Goal: Task Accomplishment & Management: Complete application form

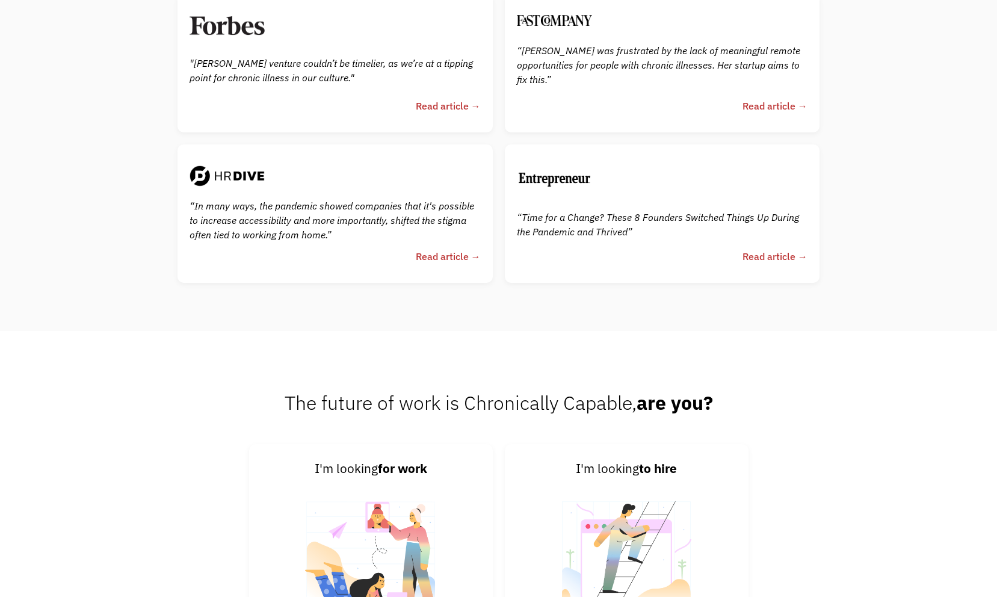
scroll to position [3108, 0]
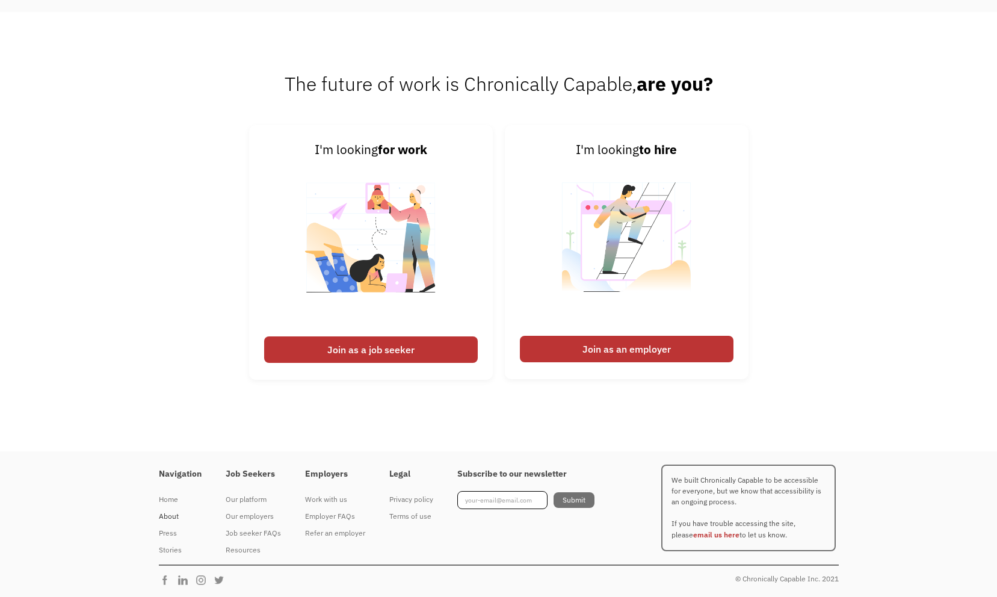
click at [173, 513] on div "About" at bounding box center [180, 516] width 43 height 14
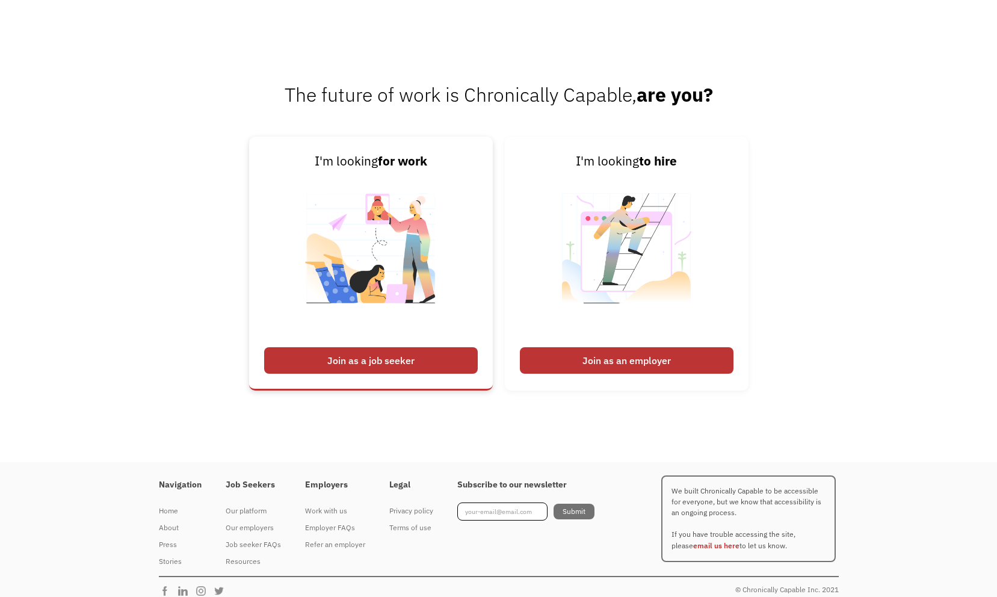
scroll to position [1851, 0]
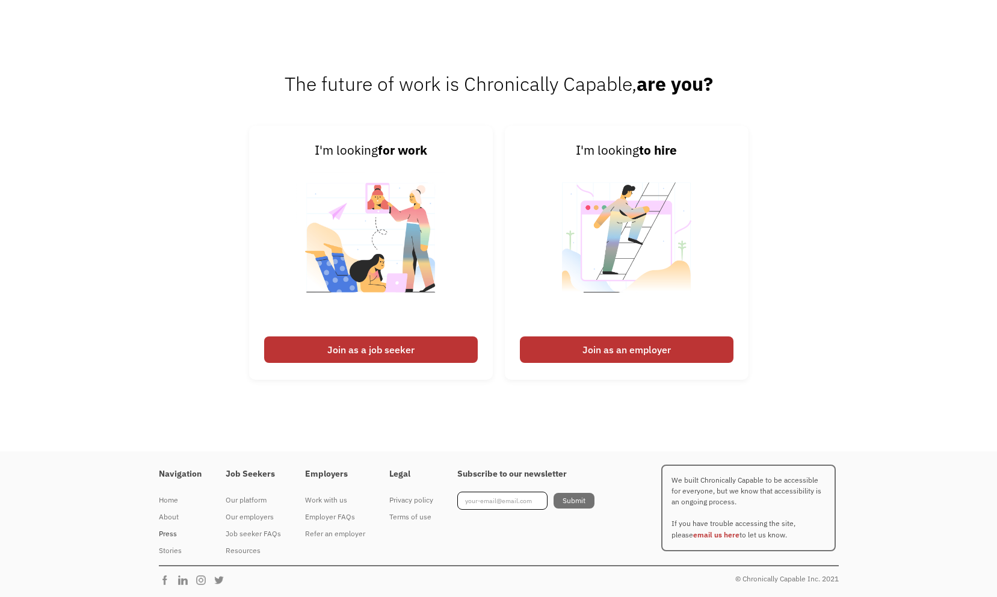
click at [170, 529] on div "Press" at bounding box center [180, 533] width 43 height 14
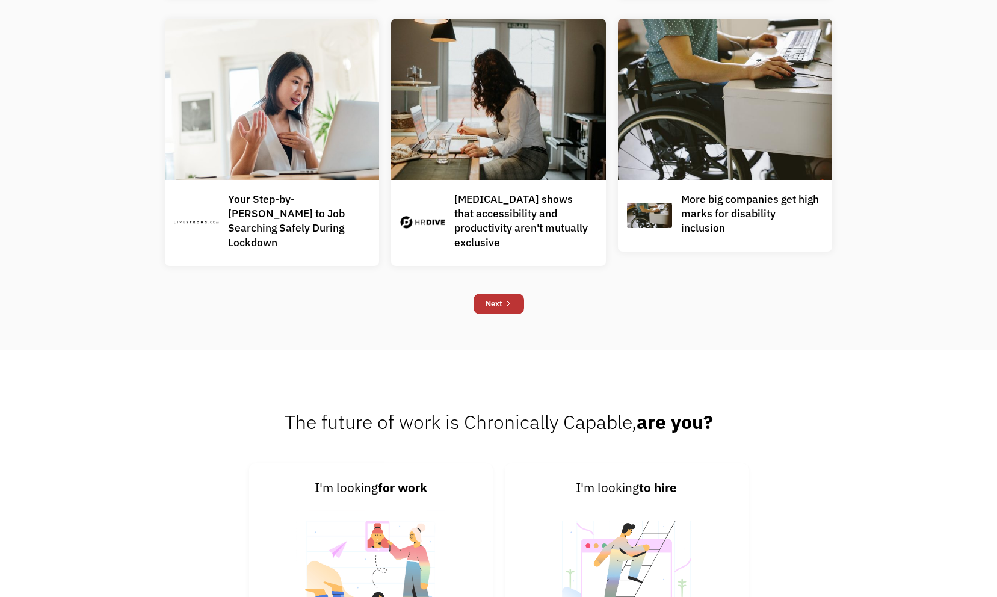
scroll to position [1401, 0]
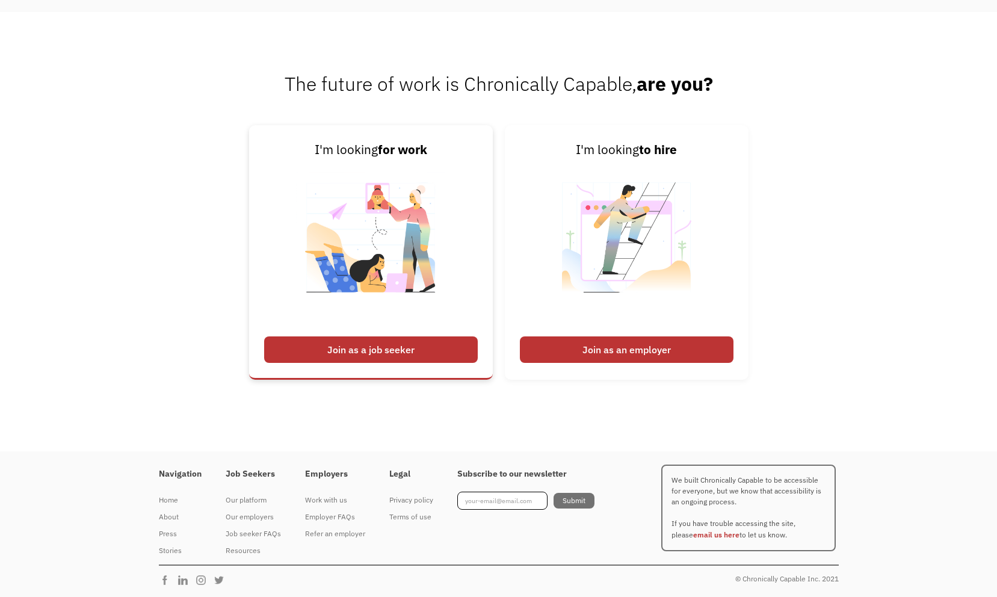
click at [397, 350] on div "Join as a job seeker" at bounding box center [371, 349] width 214 height 26
click at [322, 353] on div "Join as a job seeker" at bounding box center [371, 349] width 214 height 26
click at [349, 335] on link "I'm looking for work Join as a job seeker" at bounding box center [371, 252] width 244 height 254
click at [352, 374] on link "I'm looking for work Join as a job seeker" at bounding box center [371, 252] width 244 height 254
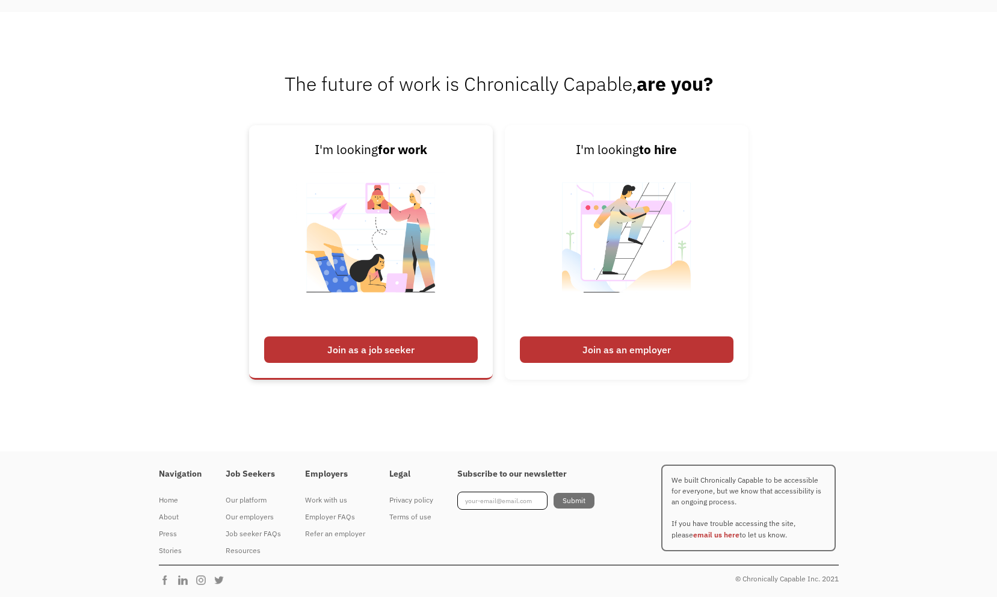
click at [352, 374] on link "I'm looking for work Join as a job seeker" at bounding box center [371, 252] width 244 height 254
click at [354, 161] on img at bounding box center [371, 245] width 150 height 170
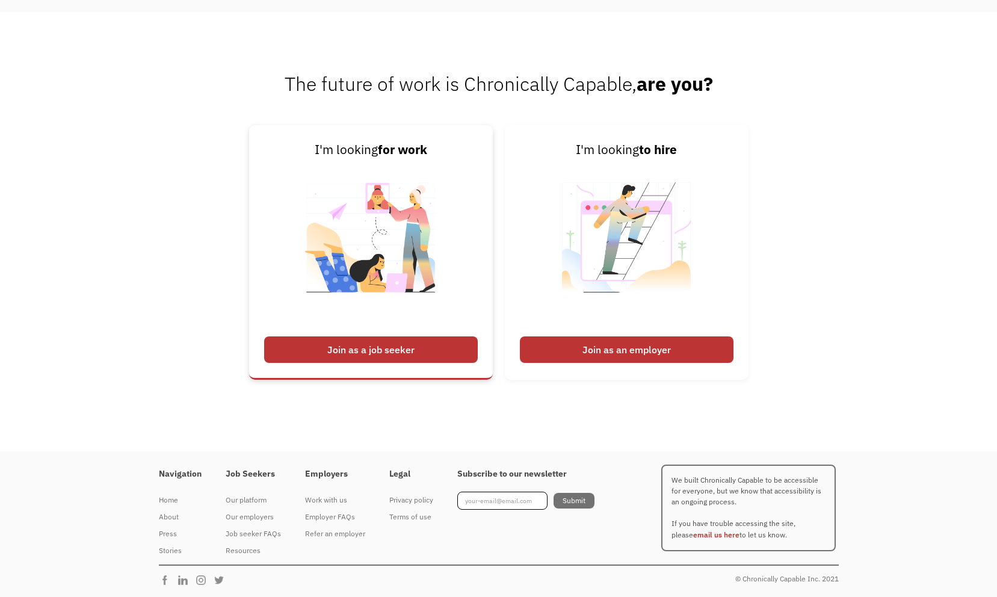
click at [354, 161] on img at bounding box center [371, 245] width 150 height 170
click at [263, 532] on div "Job seeker FAQs" at bounding box center [253, 533] width 55 height 14
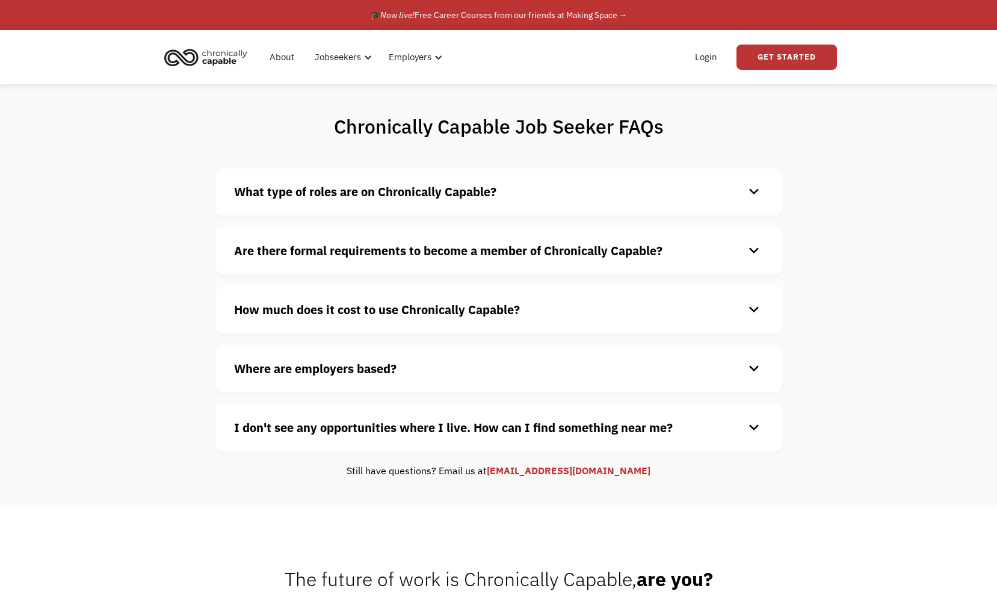
click at [378, 208] on div "What type of roles are on Chronically Capable? keyboard_arrow_down We offer a r…" at bounding box center [499, 191] width 566 height 47
click at [370, 191] on strong "What type of roles are on Chronically Capable?" at bounding box center [365, 192] width 262 height 16
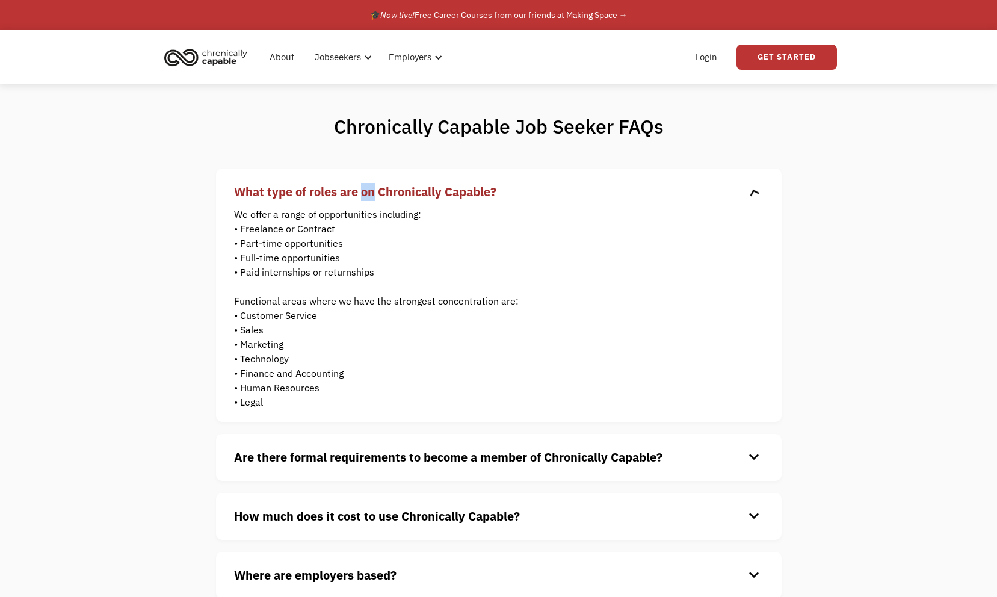
click at [370, 191] on strong "What type of roles are on Chronically Capable?" at bounding box center [365, 192] width 262 height 16
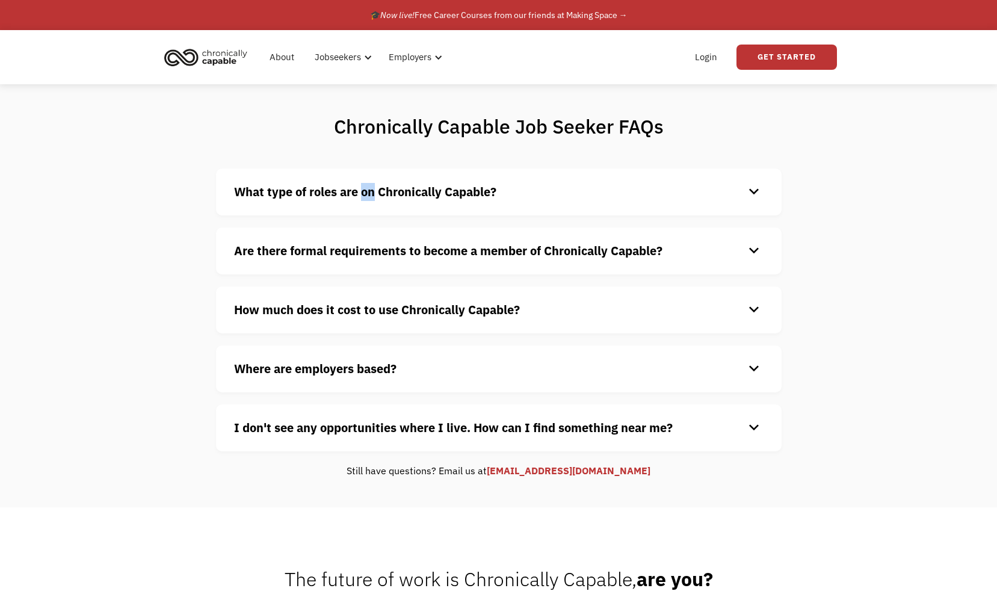
click at [370, 192] on strong "What type of roles are on Chronically Capable?" at bounding box center [365, 192] width 262 height 16
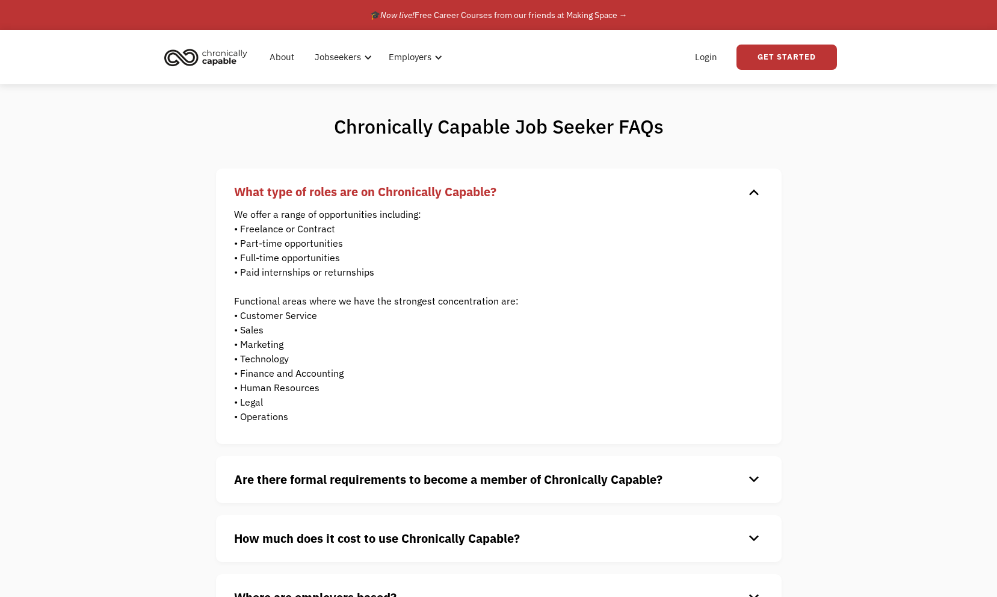
click at [370, 192] on strong "What type of roles are on Chronically Capable?" at bounding box center [365, 192] width 262 height 16
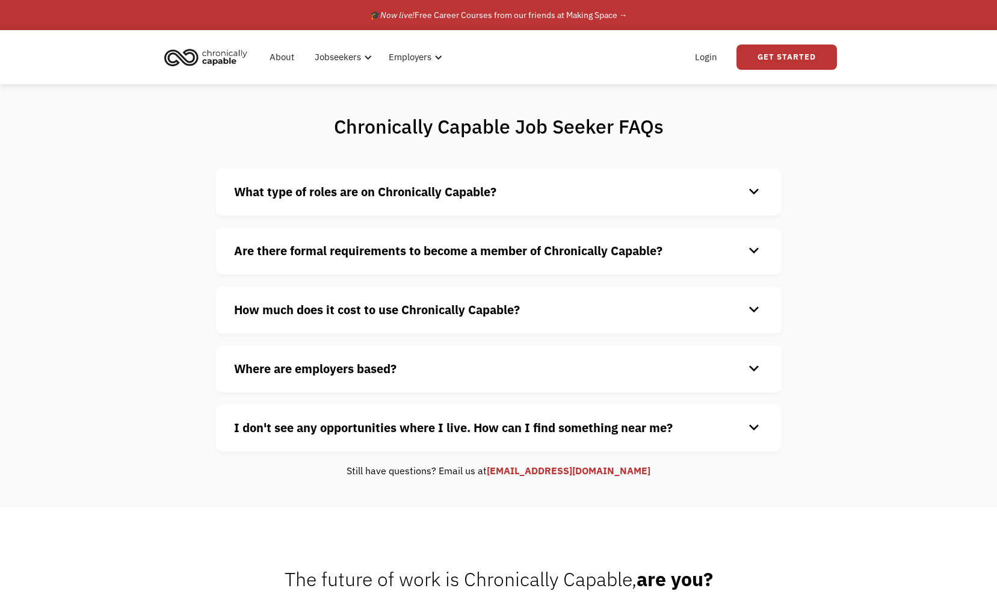
click at [527, 232] on div "Are there formal requirements to become a member of Chronically Capable? keyboa…" at bounding box center [499, 250] width 566 height 47
click at [527, 248] on strong "Are there formal requirements to become a member of Chronically Capable?" at bounding box center [448, 250] width 428 height 16
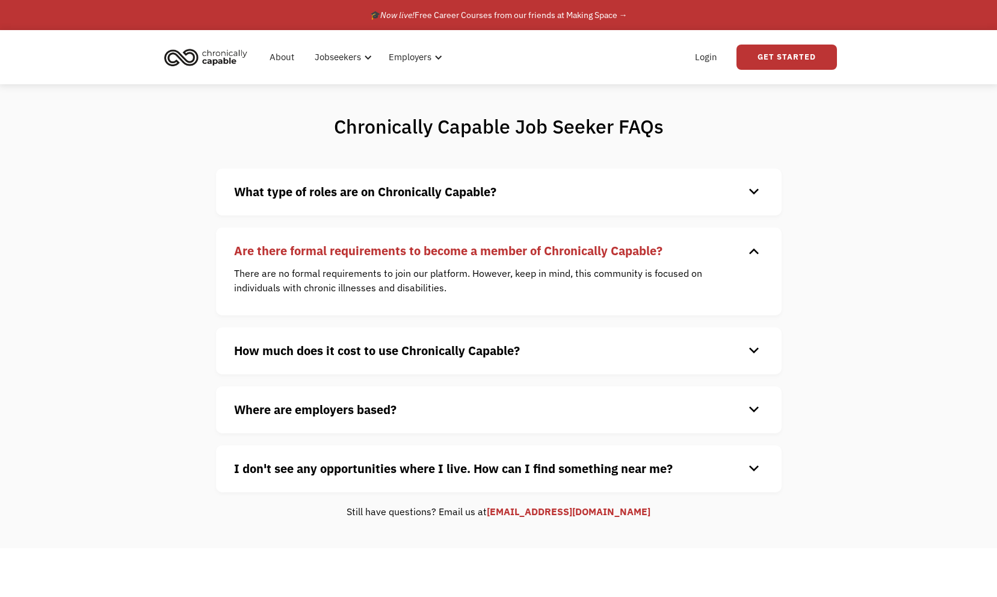
click at [520, 260] on div "Are there formal requirements to become a member of Chronically Capable? keyboa…" at bounding box center [499, 271] width 566 height 88
click at [486, 362] on div "How much does it cost to use Chronically Capable? keyboard_arrow_down Chronical…" at bounding box center [499, 350] width 566 height 47
click at [510, 339] on div "How much does it cost to use Chronically Capable? keyboard_arrow_down Chronical…" at bounding box center [499, 350] width 566 height 47
click at [510, 341] on div "How much does it cost to use Chronically Capable? keyboard_arrow_down Chronical…" at bounding box center [499, 350] width 566 height 47
click at [229, 52] on img "home" at bounding box center [206, 57] width 90 height 26
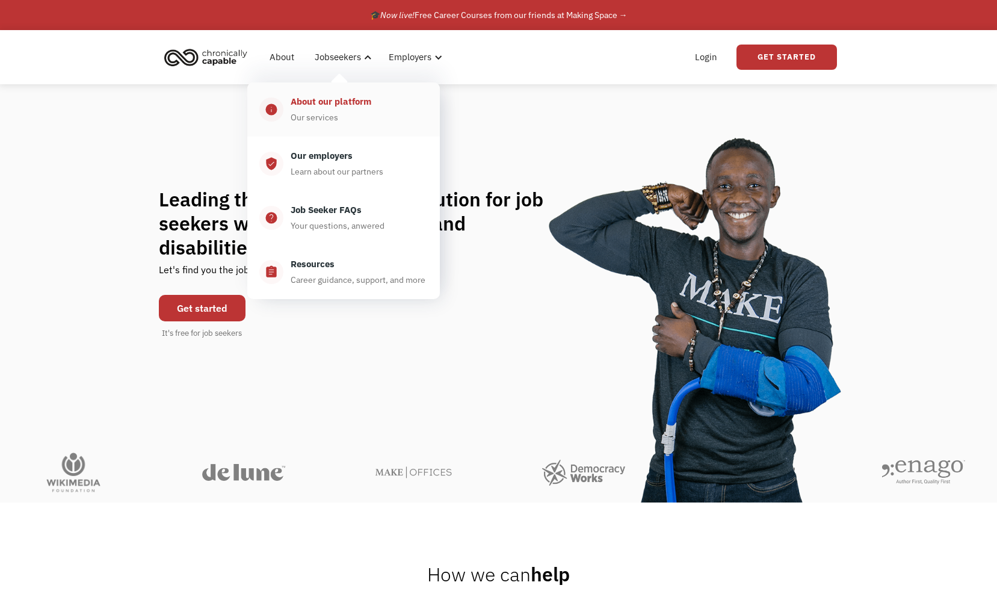
click at [330, 102] on div "About our platform" at bounding box center [331, 101] width 81 height 14
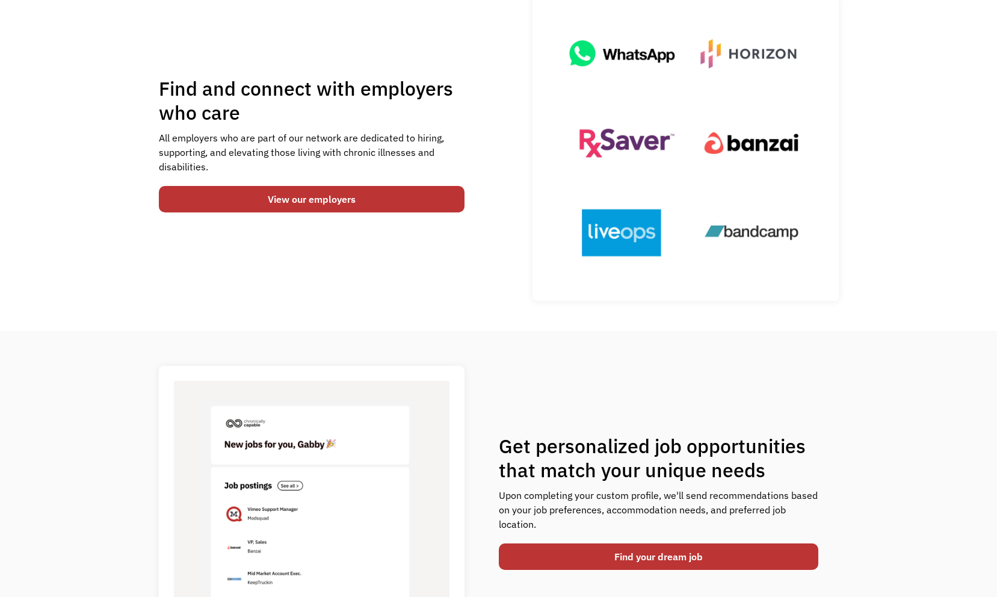
scroll to position [129, 0]
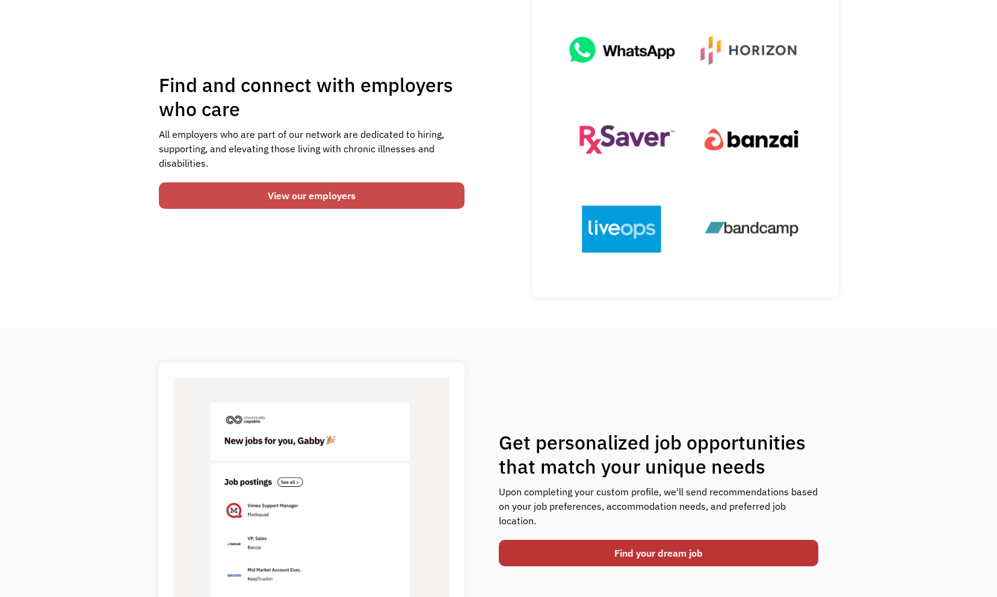
click at [302, 194] on link "View our employers" at bounding box center [312, 195] width 306 height 26
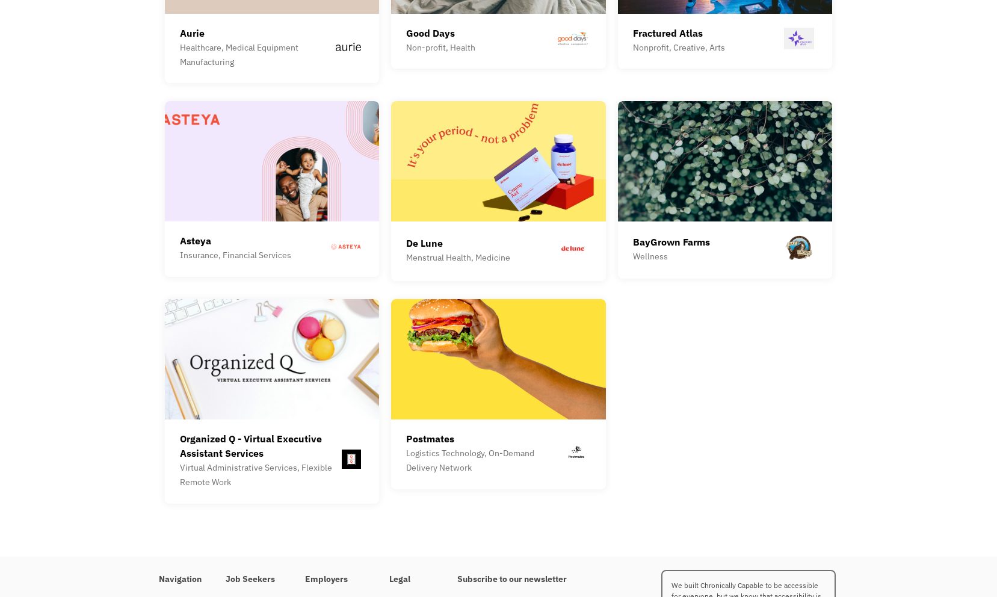
scroll to position [3384, 0]
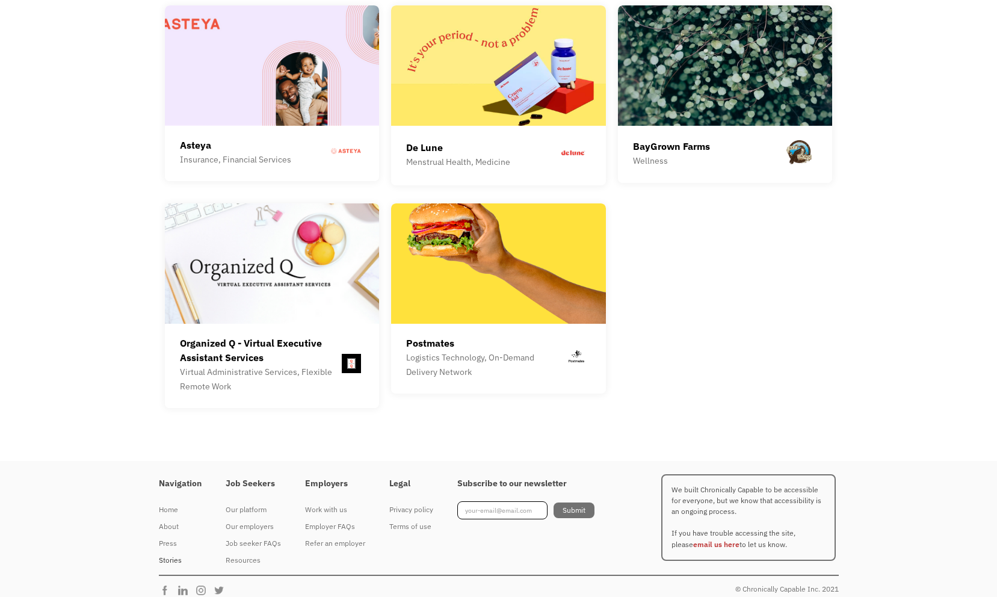
click at [171, 553] on div "Stories" at bounding box center [180, 560] width 43 height 14
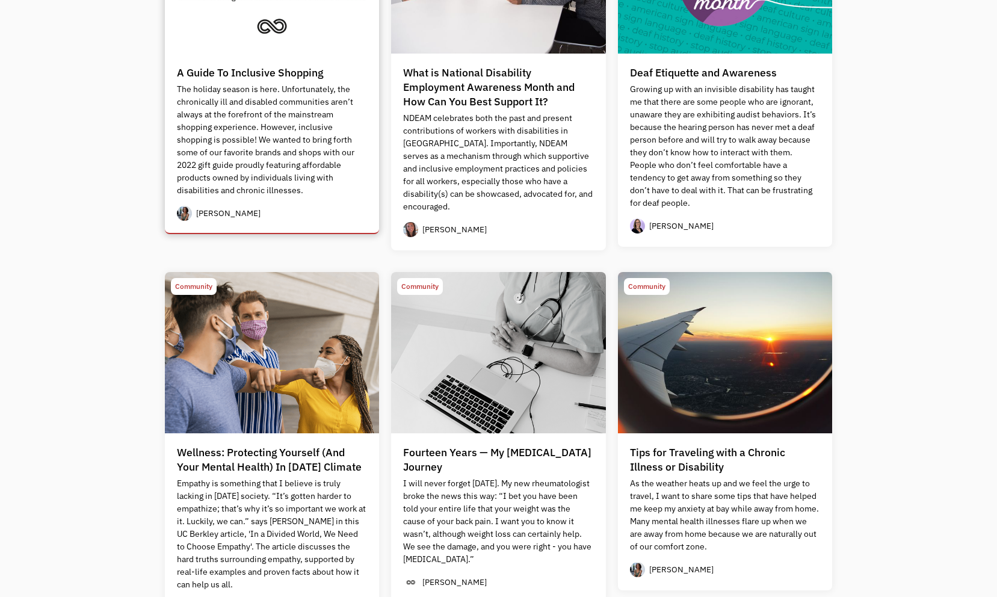
scroll to position [592, 0]
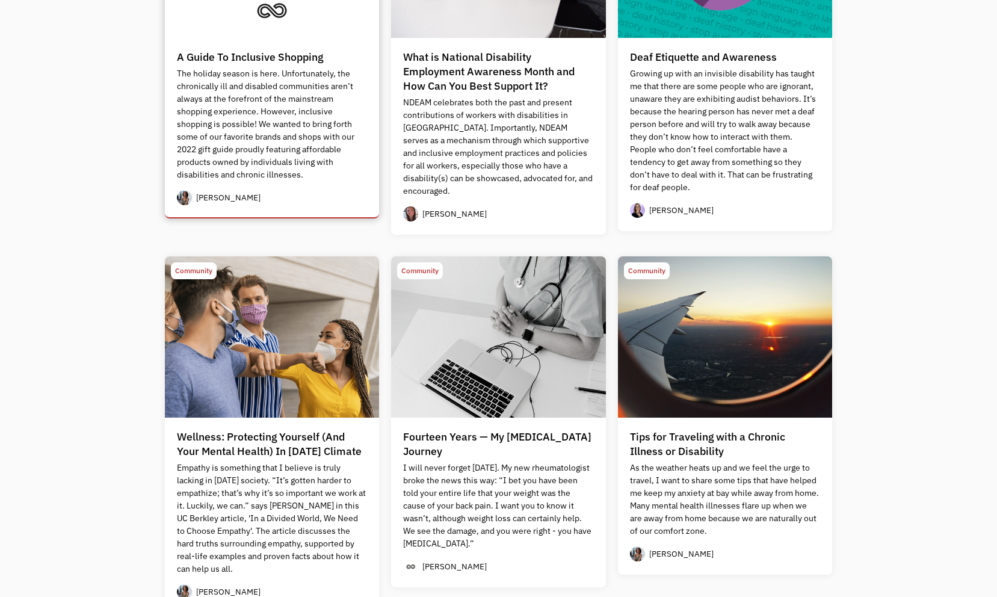
click at [275, 441] on div "Wellness: Protecting Yourself (And Your Mental Health) In Today's Climate" at bounding box center [272, 444] width 191 height 29
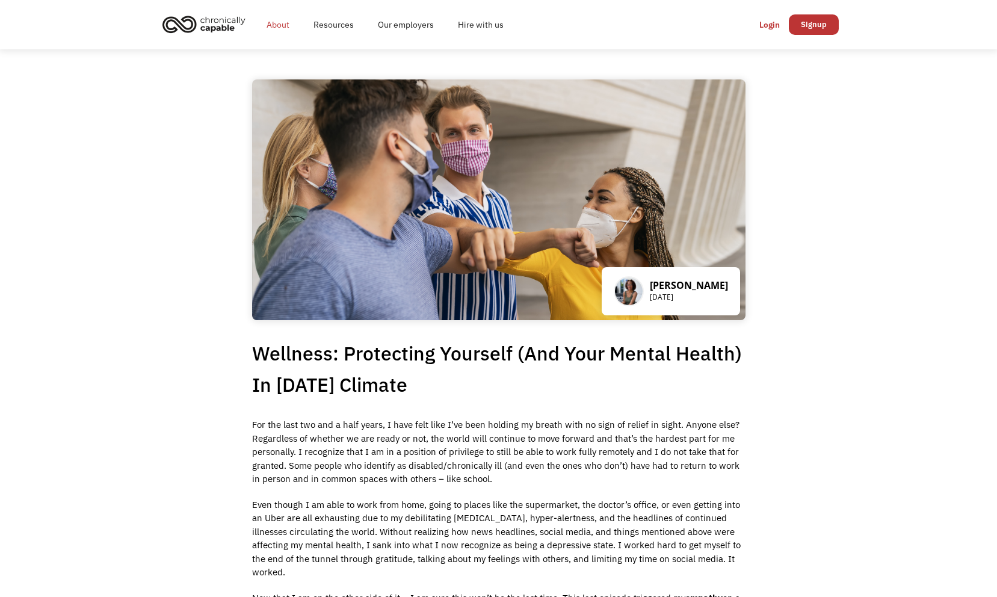
click at [277, 21] on link "About" at bounding box center [278, 24] width 47 height 39
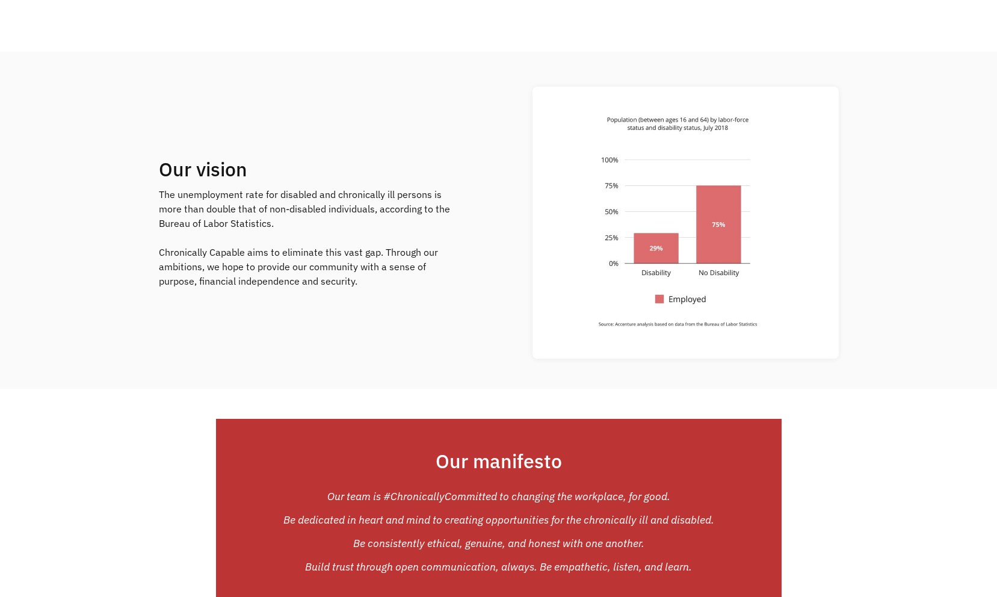
scroll to position [566, 0]
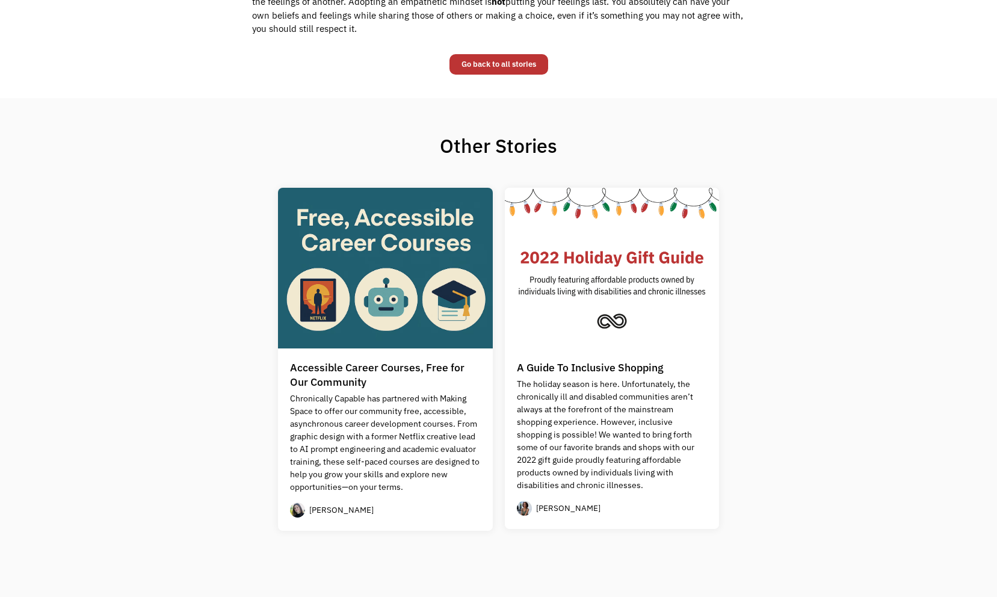
scroll to position [1280, 0]
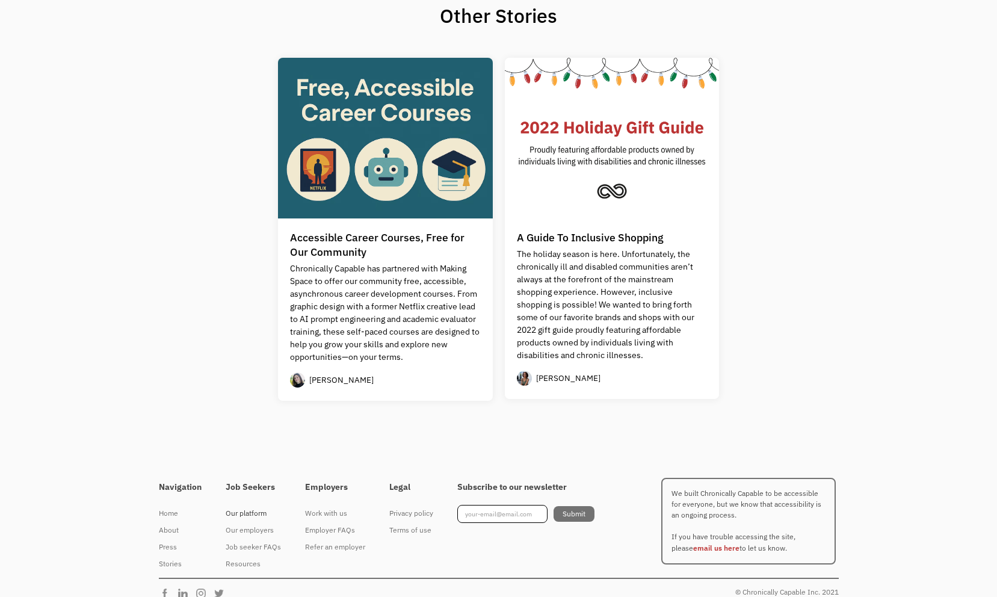
click at [242, 506] on div "Our platform" at bounding box center [253, 513] width 55 height 14
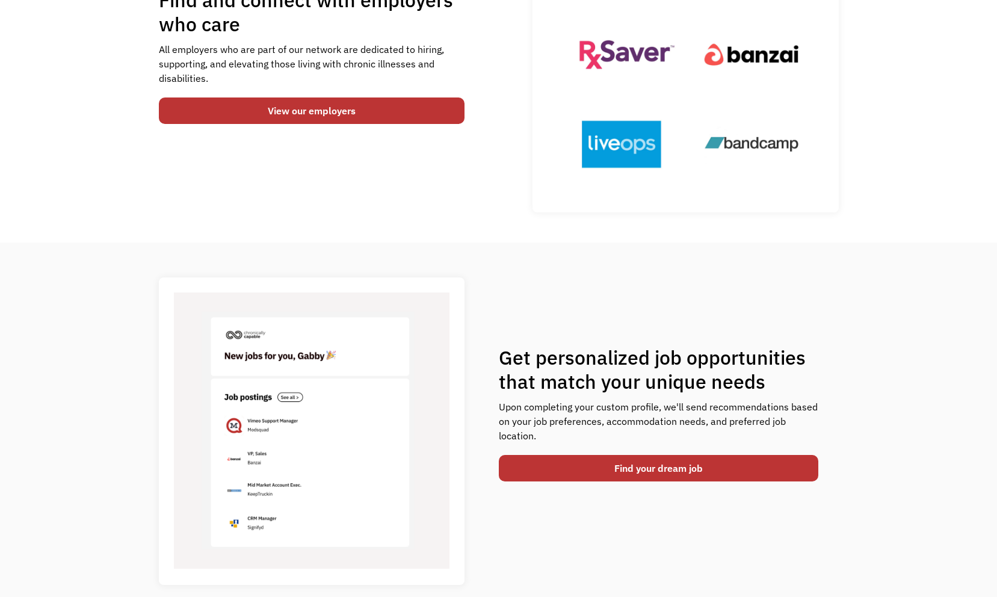
scroll to position [216, 0]
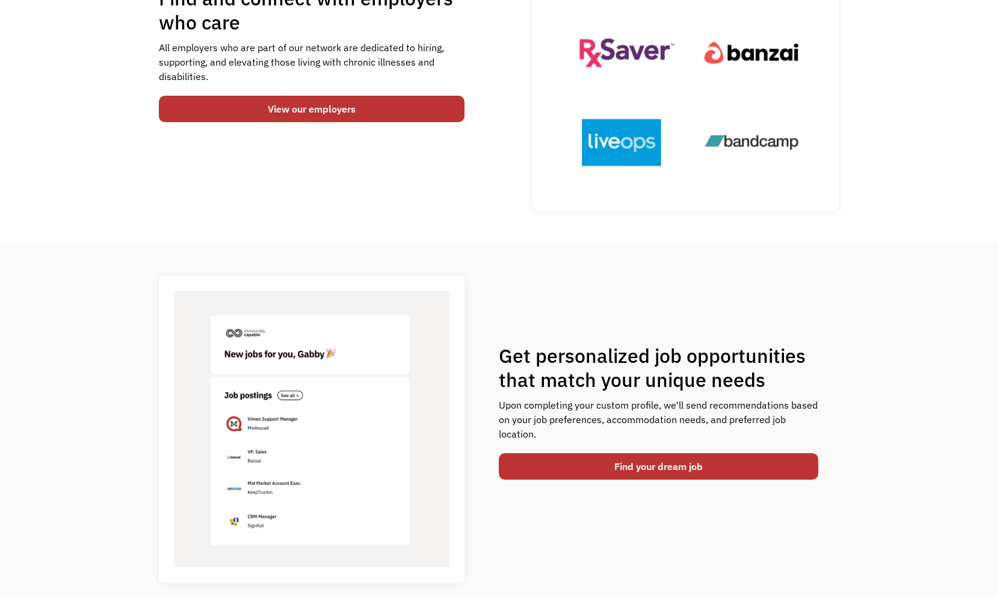
click at [242, 503] on img at bounding box center [312, 429] width 276 height 276
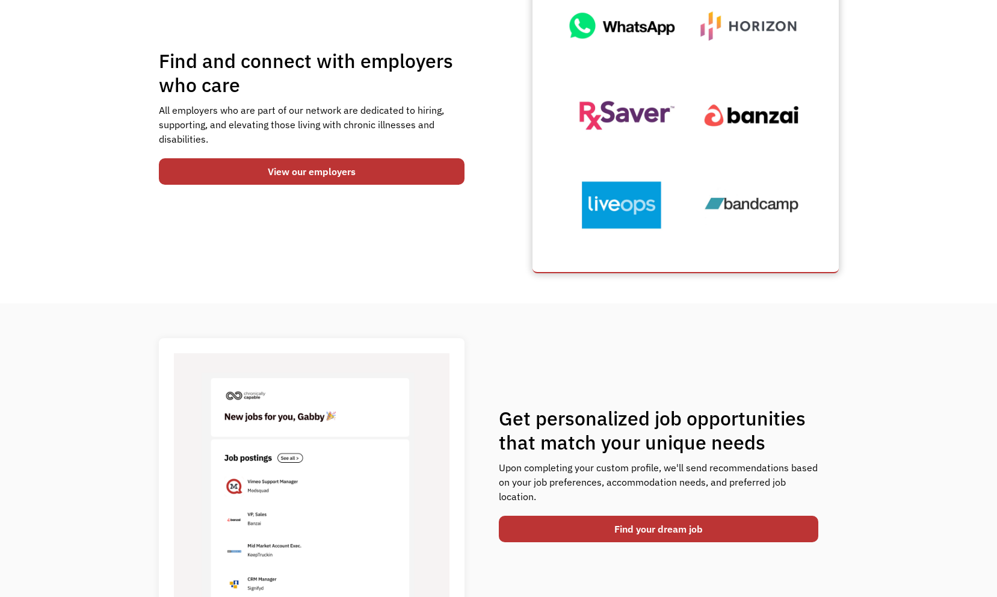
scroll to position [0, 0]
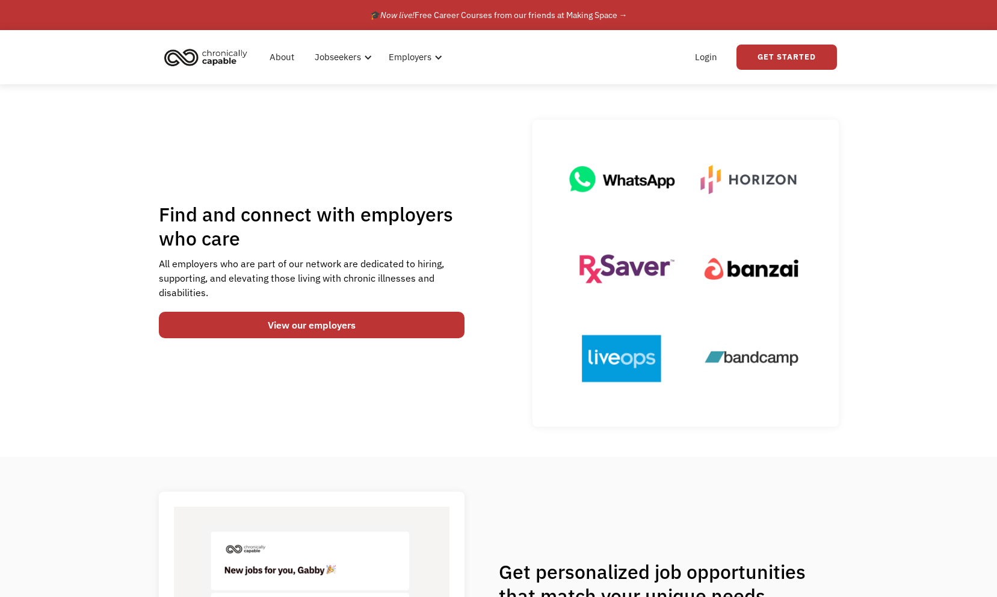
click at [863, 67] on div "About Jobseekers info About our platform Our services verified_user Our employe…" at bounding box center [498, 57] width 997 height 54
click at [782, 57] on link "Get Started" at bounding box center [786, 57] width 100 height 25
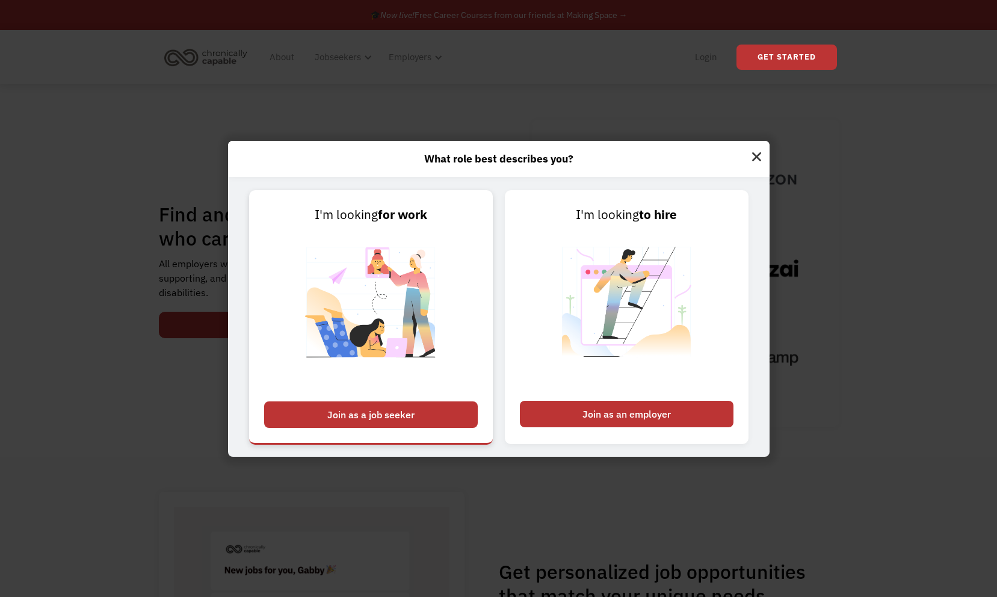
click at [342, 406] on div "Join as a job seeker" at bounding box center [371, 414] width 214 height 26
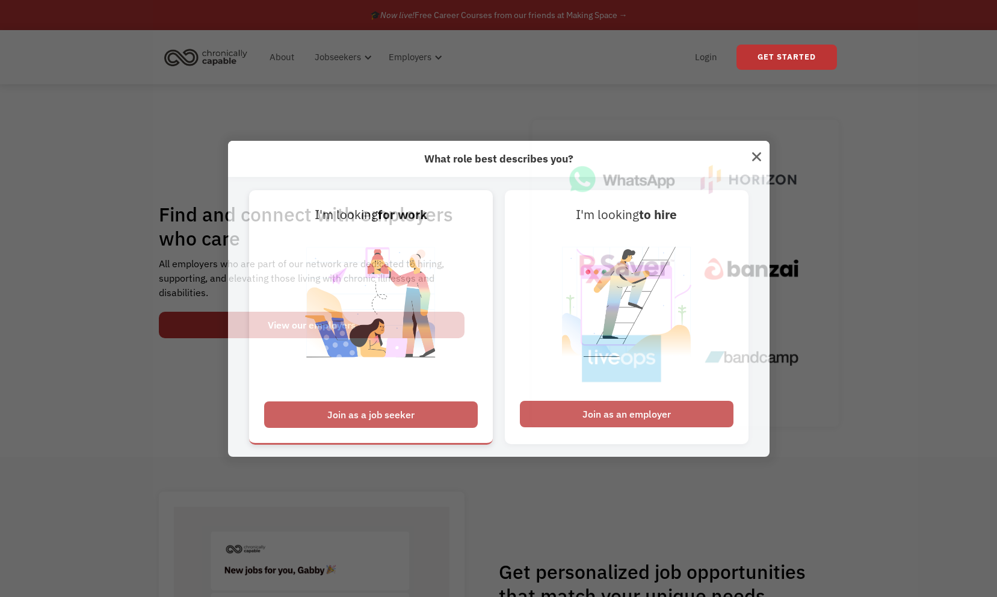
click at [342, 406] on div "Join as a job seeker" at bounding box center [371, 414] width 214 height 26
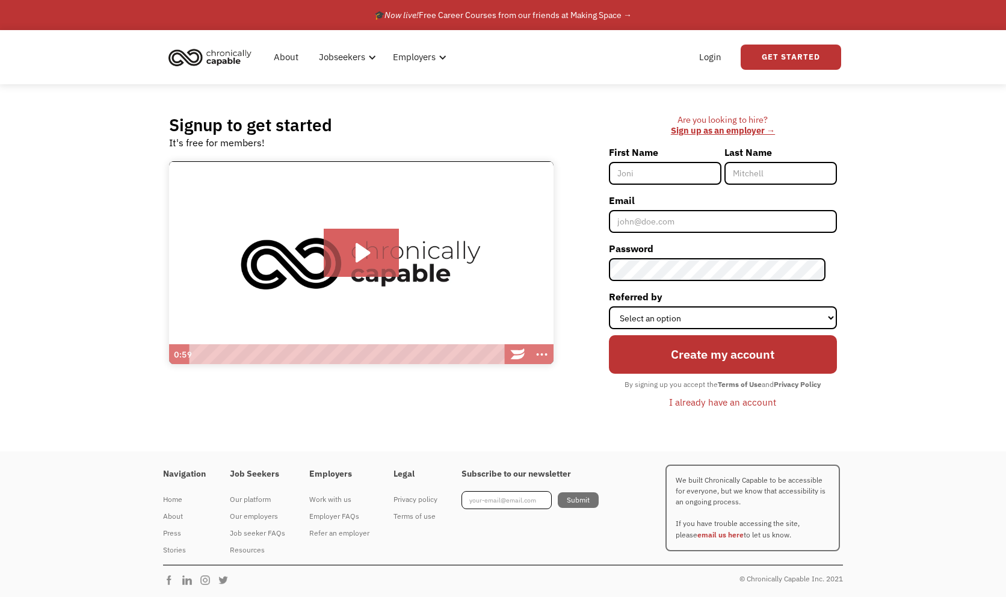
click at [667, 174] on input "First Name" at bounding box center [665, 173] width 113 height 23
type input "Mark"
type input "[PERSON_NAME]"
click at [650, 233] on form "First Name Mark Last Name Sutter Email Password Referred by Select an option In…" at bounding box center [723, 278] width 228 height 270
click at [650, 226] on input "Email" at bounding box center [723, 221] width 228 height 23
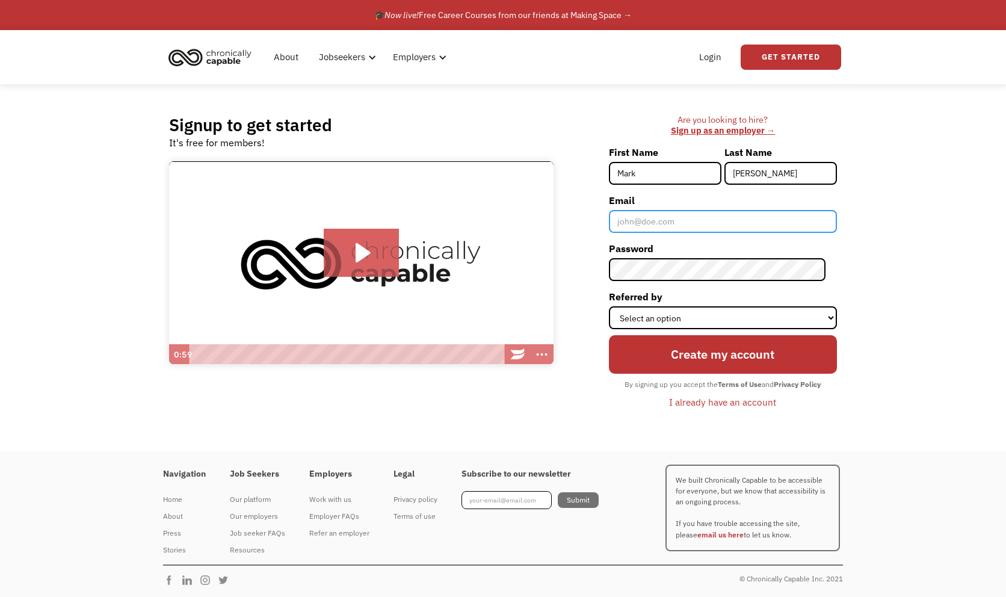
type input "[EMAIL_ADDRESS][DOMAIN_NAME]"
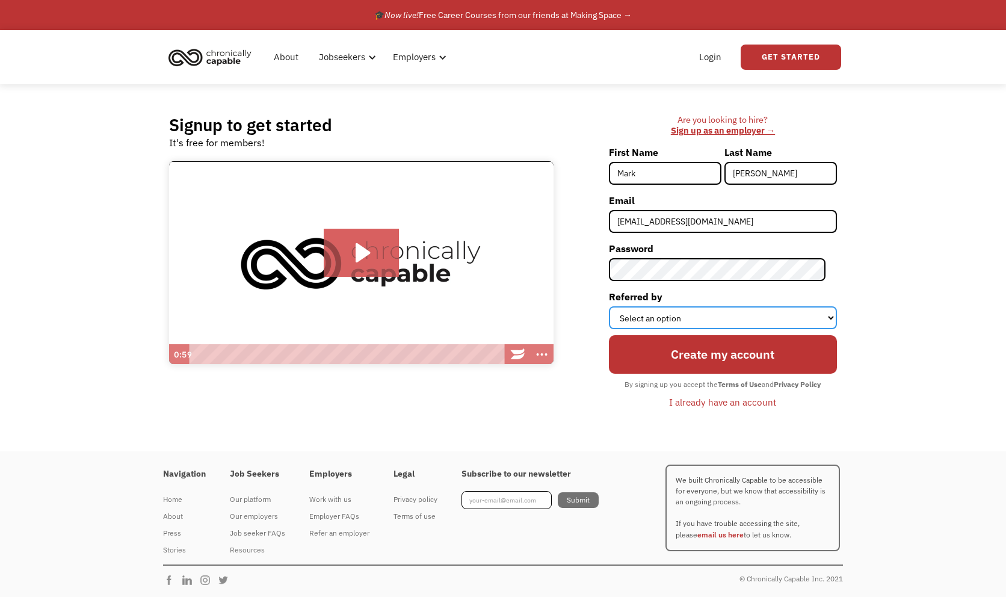
click at [651, 308] on select "Select an option Instagram Facebook Twitter Search Engine News Article Word of …" at bounding box center [723, 317] width 228 height 23
select select "Search Engine"
click at [620, 306] on select "Select an option Instagram Facebook Twitter Search Engine News Article Word of …" at bounding box center [723, 317] width 228 height 23
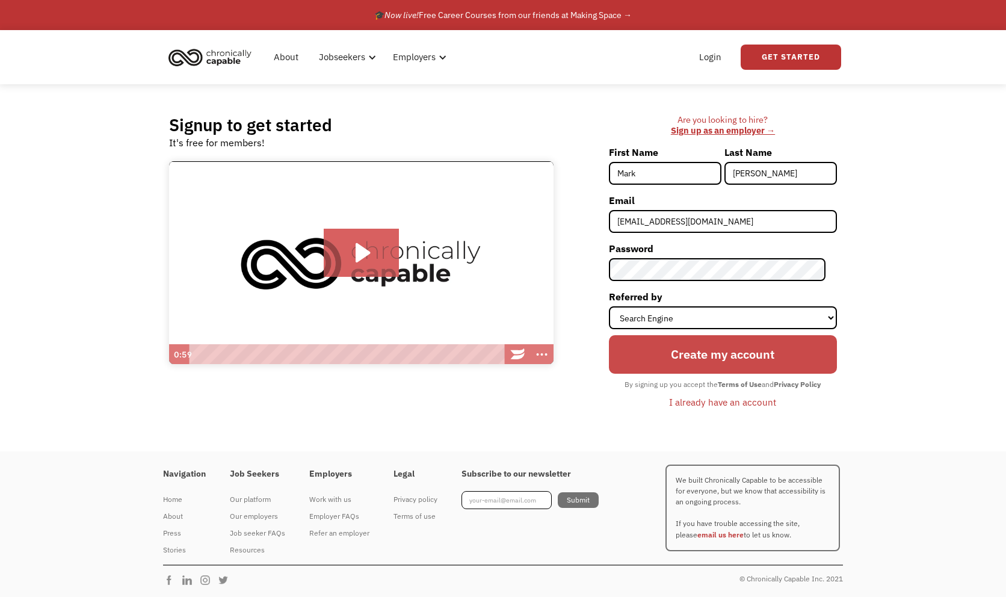
click at [653, 367] on input "Create my account" at bounding box center [723, 354] width 228 height 39
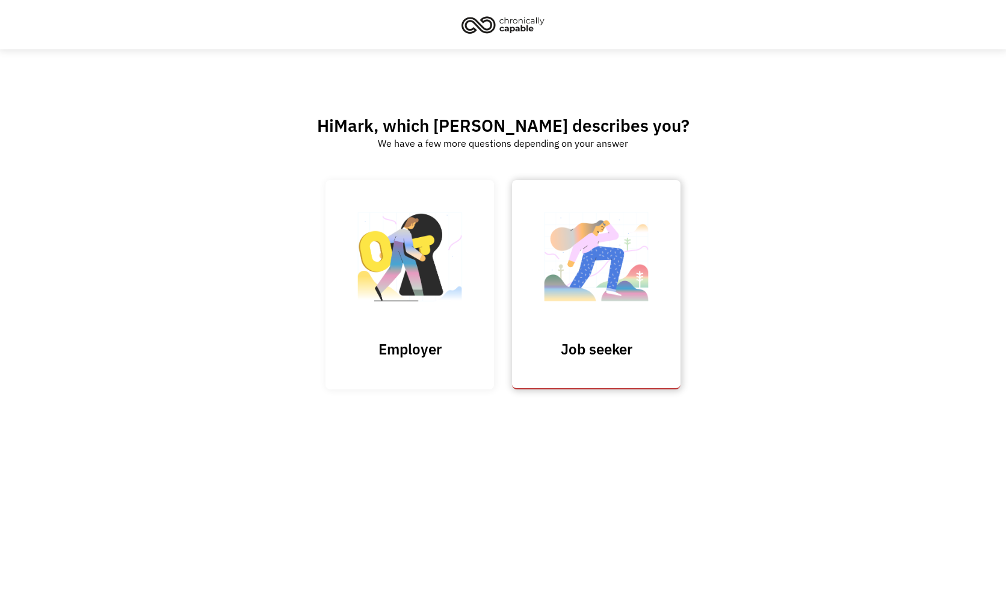
click at [636, 267] on img at bounding box center [596, 262] width 120 height 117
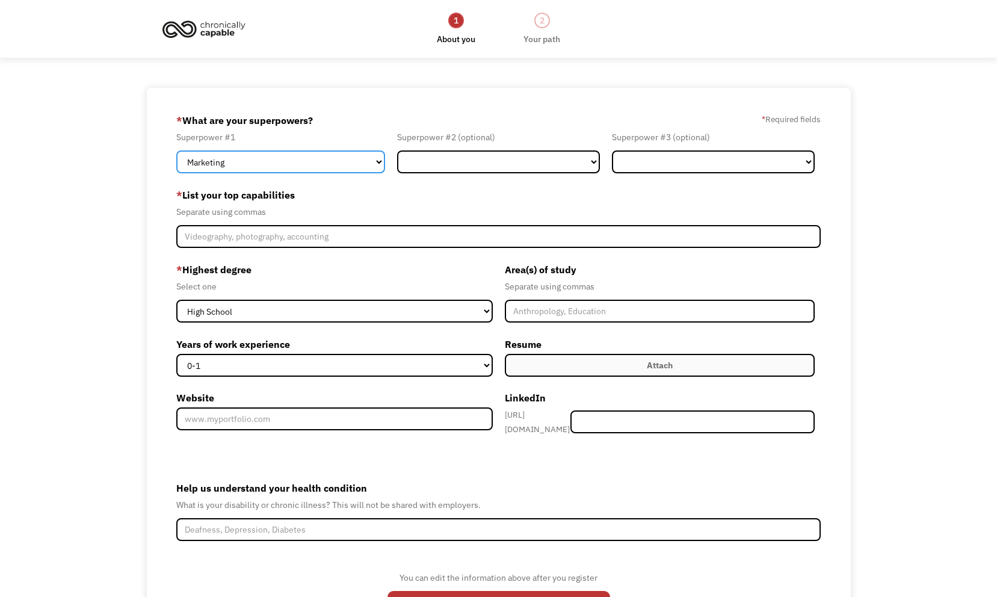
click at [264, 165] on select "Marketing Human Resources Finance Technology Operations Sales Industrial & Manu…" at bounding box center [280, 161] width 209 height 23
click at [176, 150] on select "Marketing Human Resources Finance Technology Operations Sales Industrial & Manu…" at bounding box center [280, 161] width 209 height 23
click at [264, 165] on select "Marketing Human Resources Finance Technology Operations Sales Industrial & Manu…" at bounding box center [280, 161] width 209 height 23
select select "Technology"
click at [176, 150] on select "Marketing Human Resources Finance Technology Operations Sales Industrial & Manu…" at bounding box center [280, 161] width 209 height 23
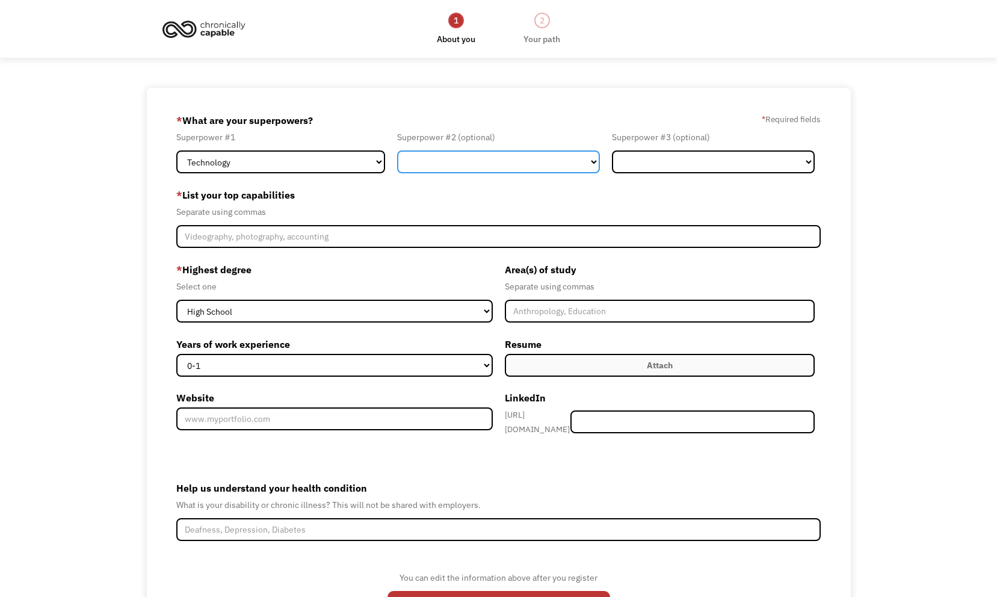
click at [463, 158] on select "Marketing Human Resources Finance Technology Operations Sales Industrial & Manu…" at bounding box center [498, 161] width 203 height 23
select select "Customer Service"
click at [397, 150] on select "Marketing Human Resources Finance Technology Operations Sales Industrial & Manu…" at bounding box center [498, 161] width 203 height 23
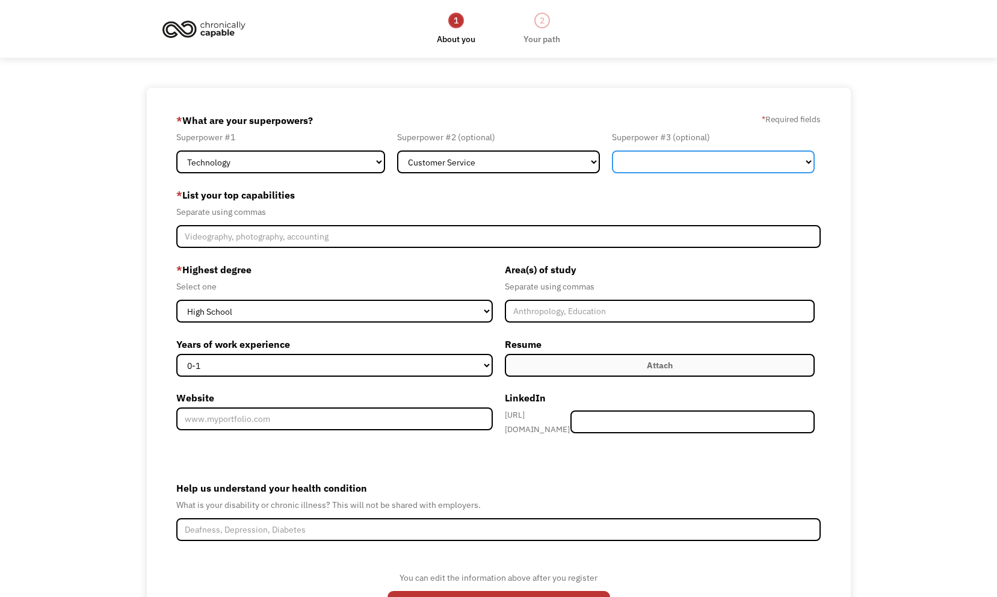
click at [643, 167] on select "Marketing Human Resources Finance Technology Operations Sales Industrial & Manu…" at bounding box center [713, 161] width 203 height 23
select select "Other"
click at [612, 150] on select "Marketing Human Resources Finance Technology Operations Sales Industrial & Manu…" at bounding box center [713, 161] width 203 height 23
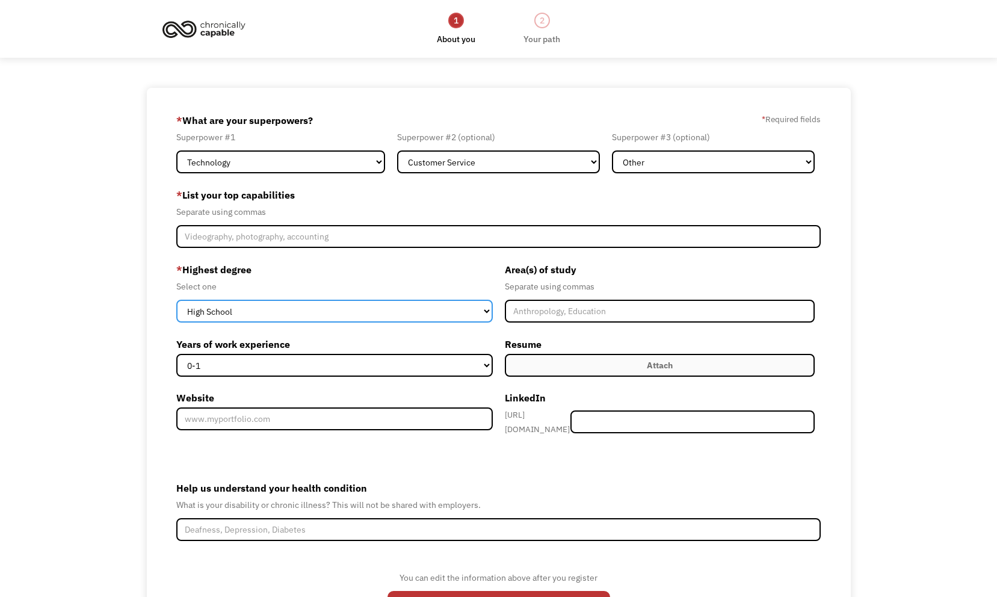
click at [217, 315] on select "High School Associates Bachelors Master's PhD" at bounding box center [334, 311] width 316 height 23
select select "bachelors"
click at [176, 300] on select "High School Associates Bachelors Master's PhD" at bounding box center [334, 311] width 316 height 23
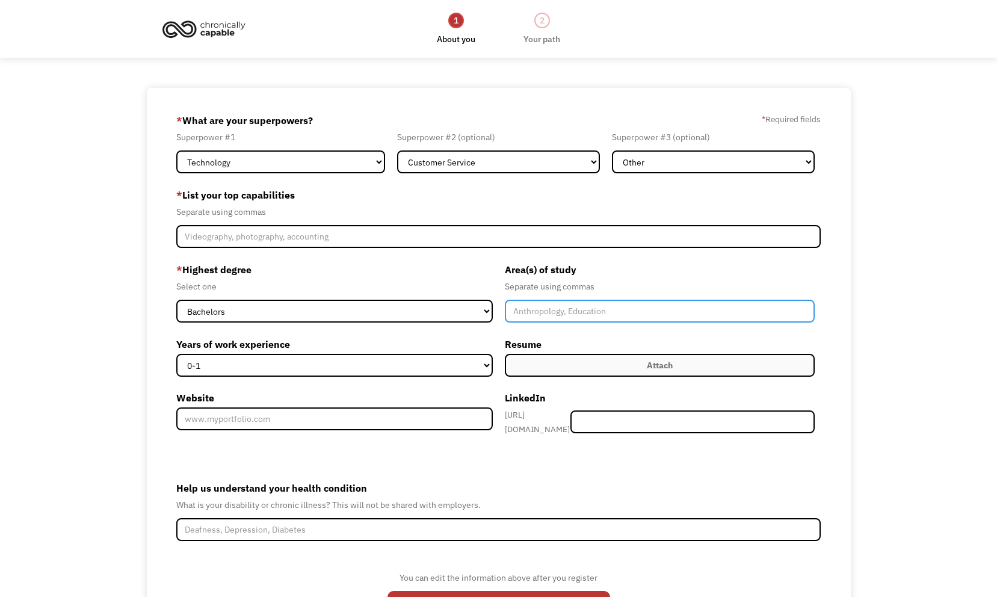
click at [539, 310] on input "Member-Create-Step1" at bounding box center [660, 311] width 310 height 23
type input "Mathematics, economics"
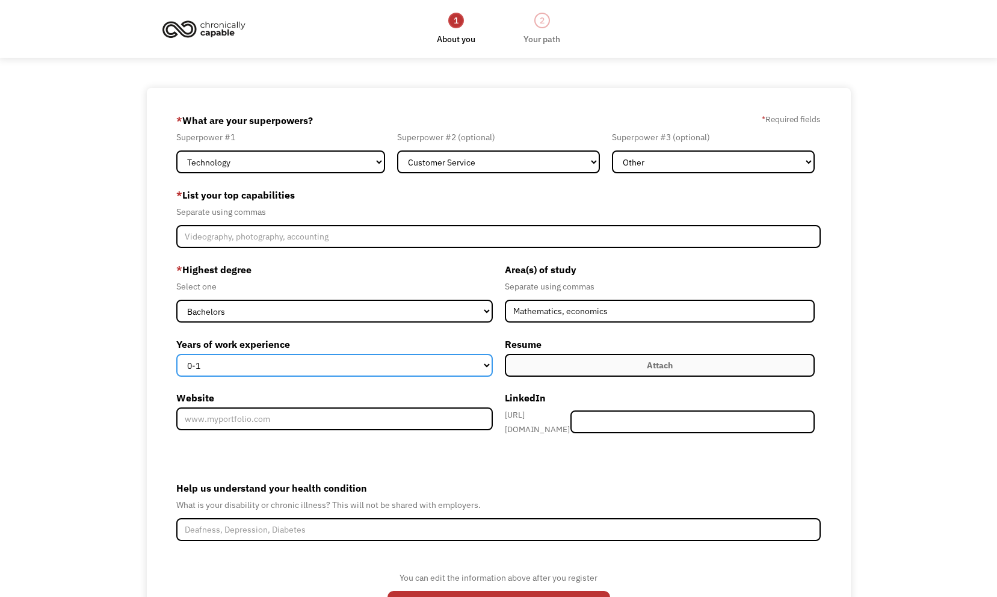
click at [261, 356] on select "0-1 2-4 5-10 11-15 15+" at bounding box center [334, 365] width 316 height 23
select select "15+"
click at [176, 354] on select "0-1 2-4 5-10 11-15 15+" at bounding box center [334, 365] width 316 height 23
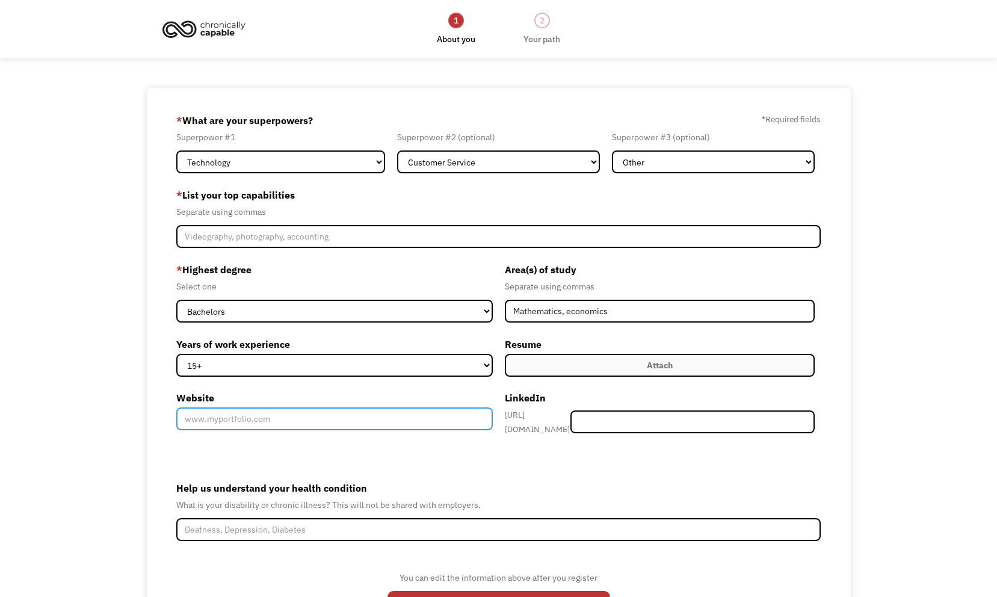
click at [255, 423] on input "Website" at bounding box center [334, 418] width 316 height 23
type input "h"
type input "[URL][DOMAIN_NAME]"
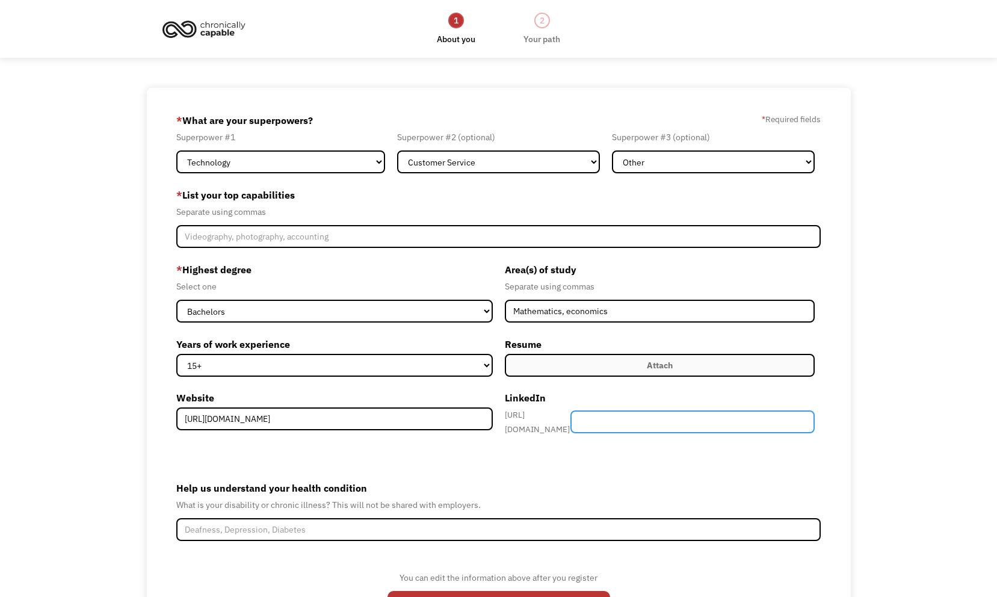
click at [704, 427] on input "Member-Create-Step1" at bounding box center [692, 421] width 244 height 23
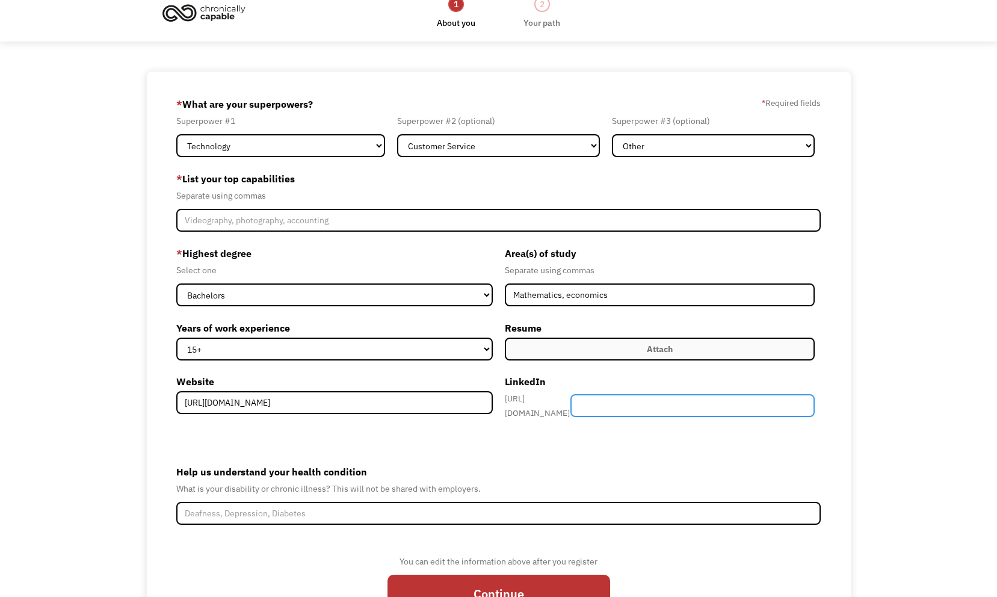
scroll to position [7, 0]
